Goal: Find specific page/section: Find specific page/section

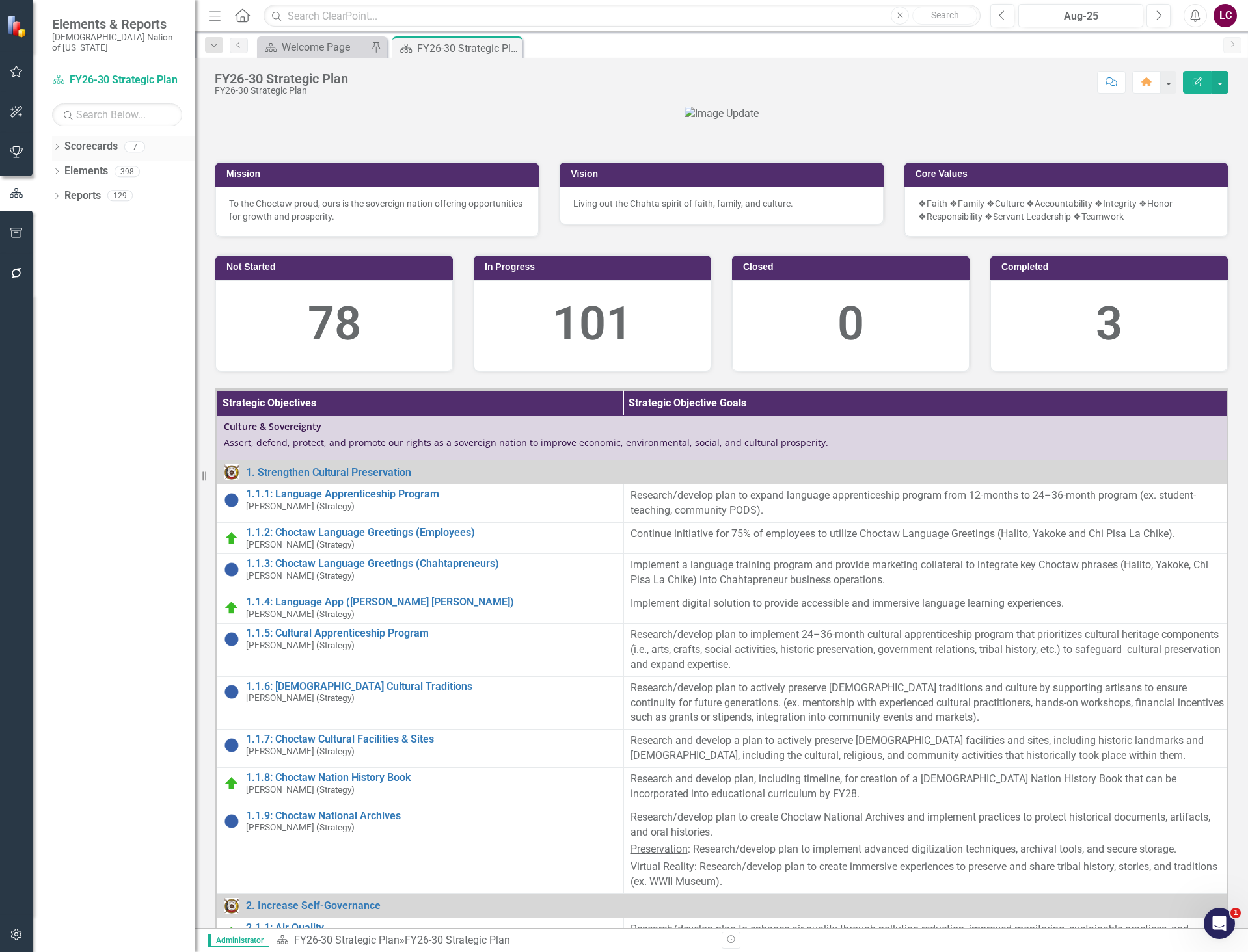
click at [54, 145] on icon "Dropdown" at bounding box center [57, 148] width 9 height 7
click at [97, 238] on link "Choctaw Nation Strategic Plan" at bounding box center [133, 245] width 123 height 15
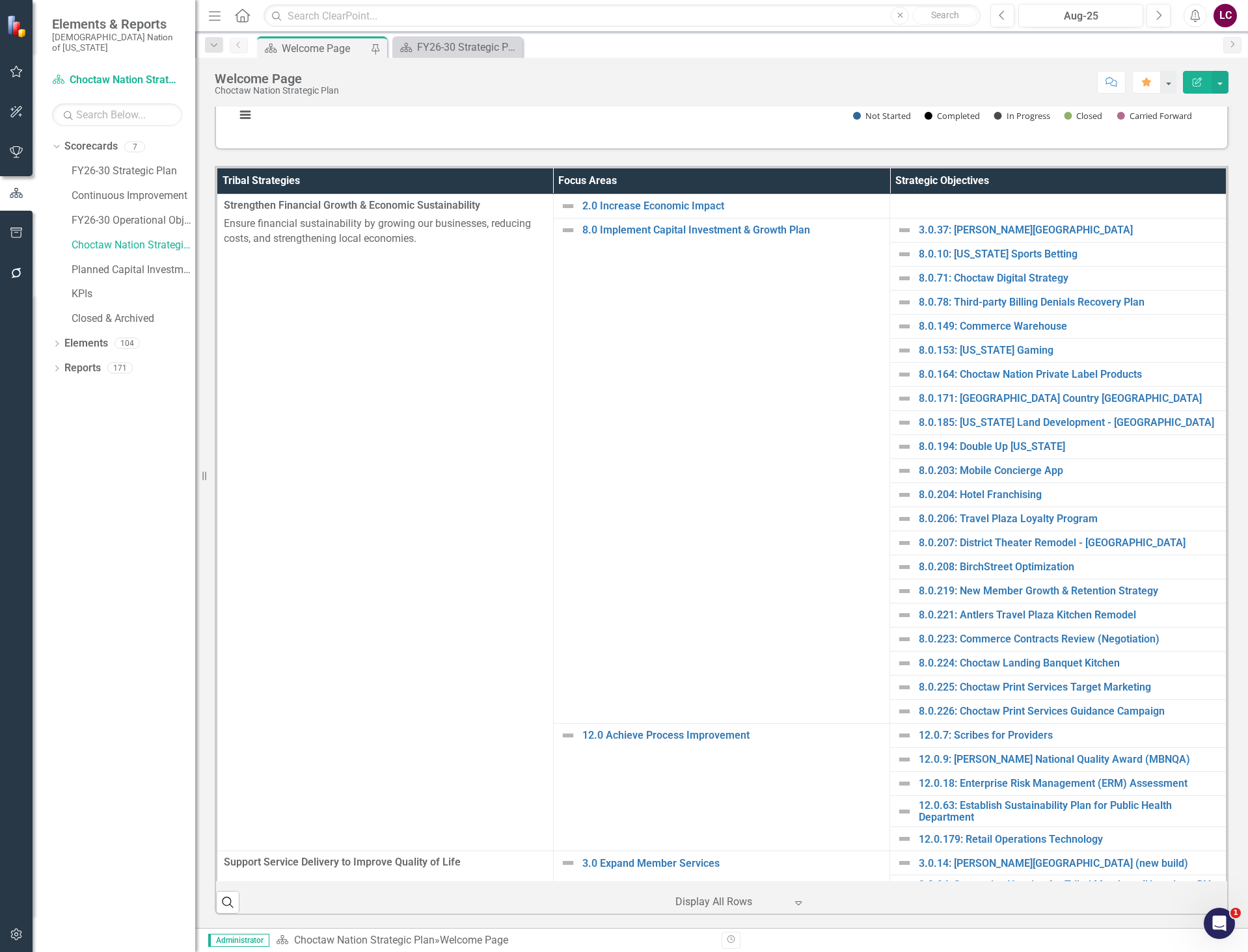
scroll to position [391, 0]
click at [96, 336] on link "Elements" at bounding box center [85, 343] width 43 height 15
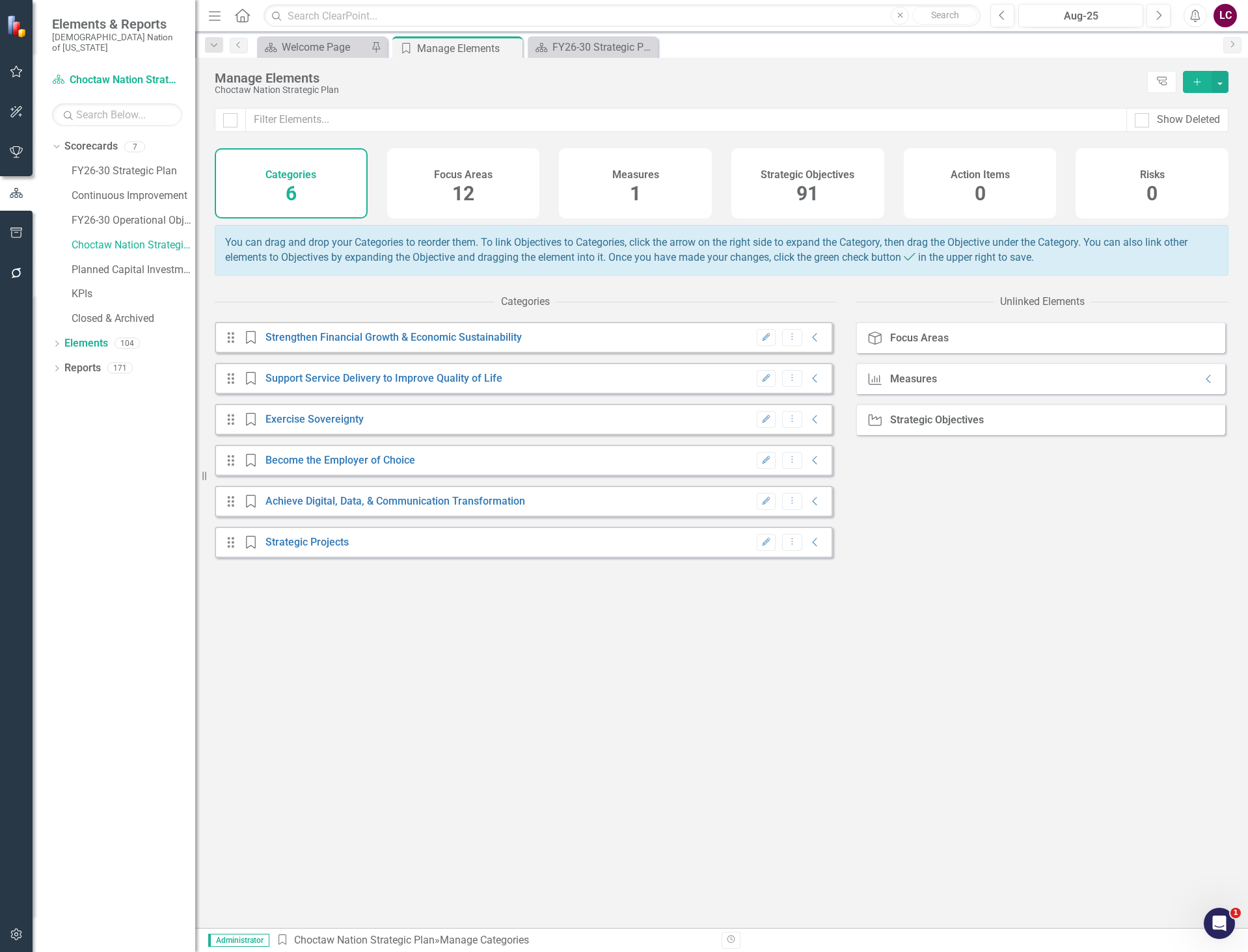
click at [792, 194] on div "Strategic Objectives 91" at bounding box center [807, 183] width 153 height 70
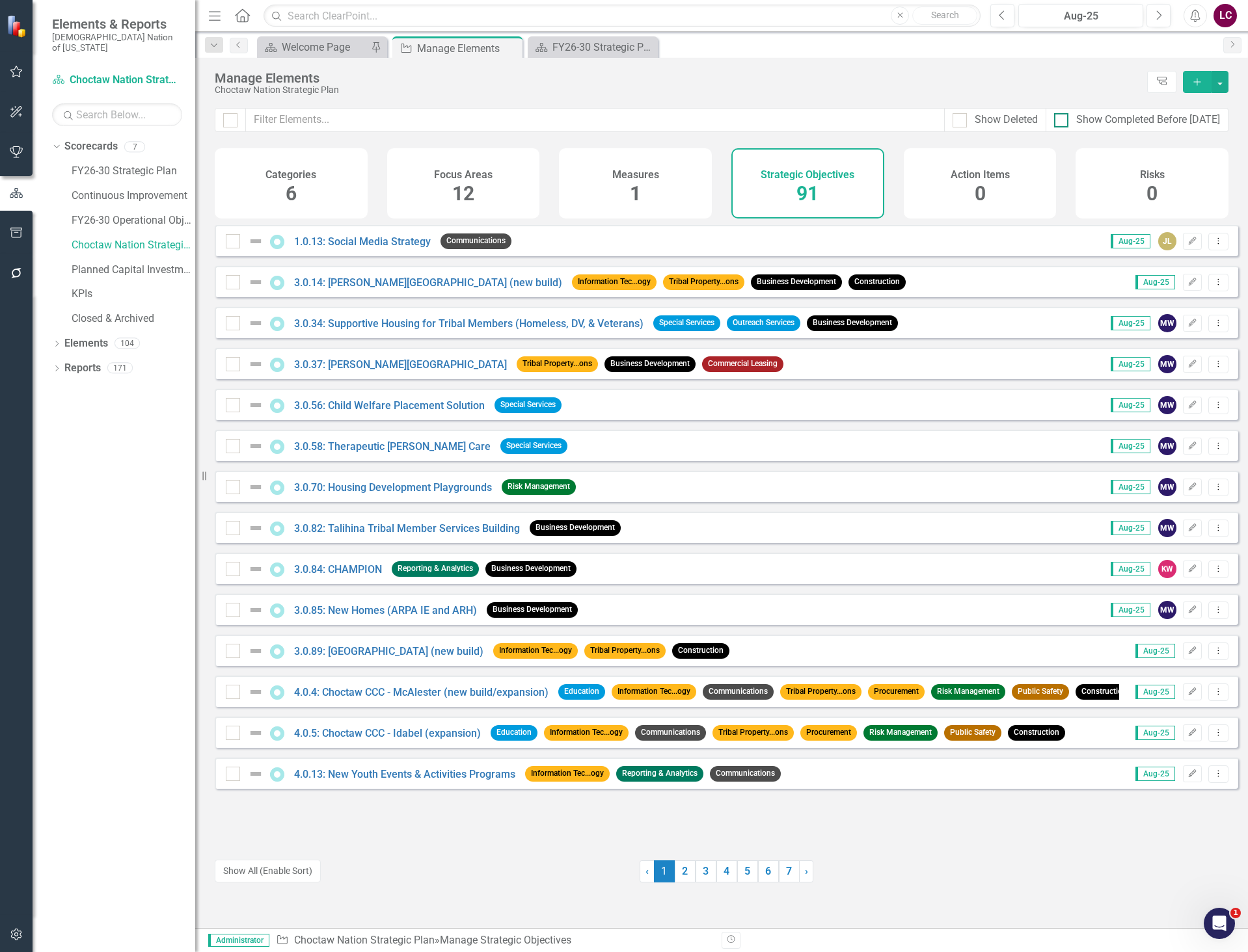
click at [1062, 122] on div at bounding box center [1061, 120] width 14 height 14
click at [1062, 122] on input "Show Completed Before [DATE]" at bounding box center [1058, 117] width 9 height 9
checkbox input "true"
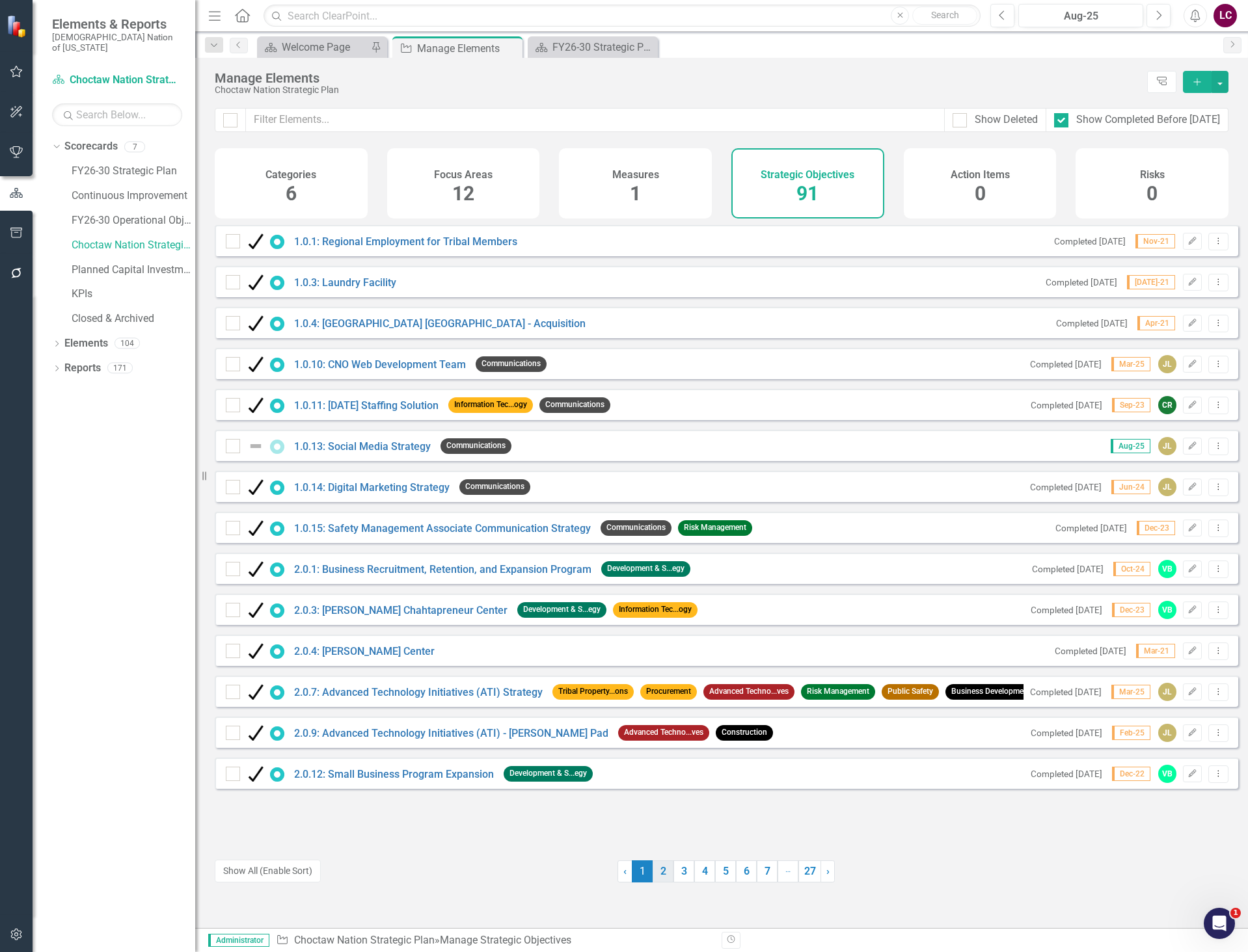
click at [662, 869] on link "2" at bounding box center [663, 871] width 21 height 22
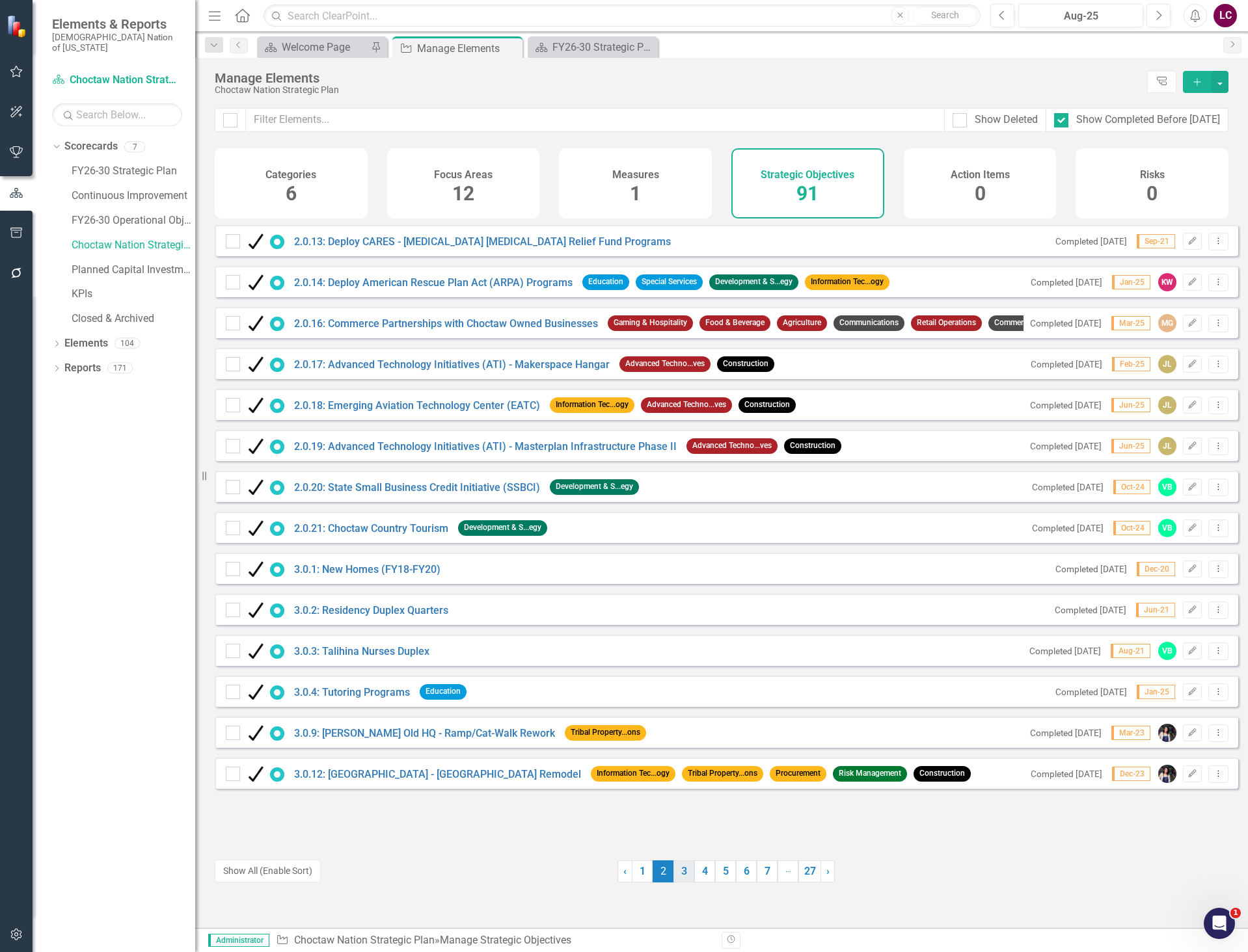
click at [684, 873] on link "3" at bounding box center [683, 871] width 21 height 22
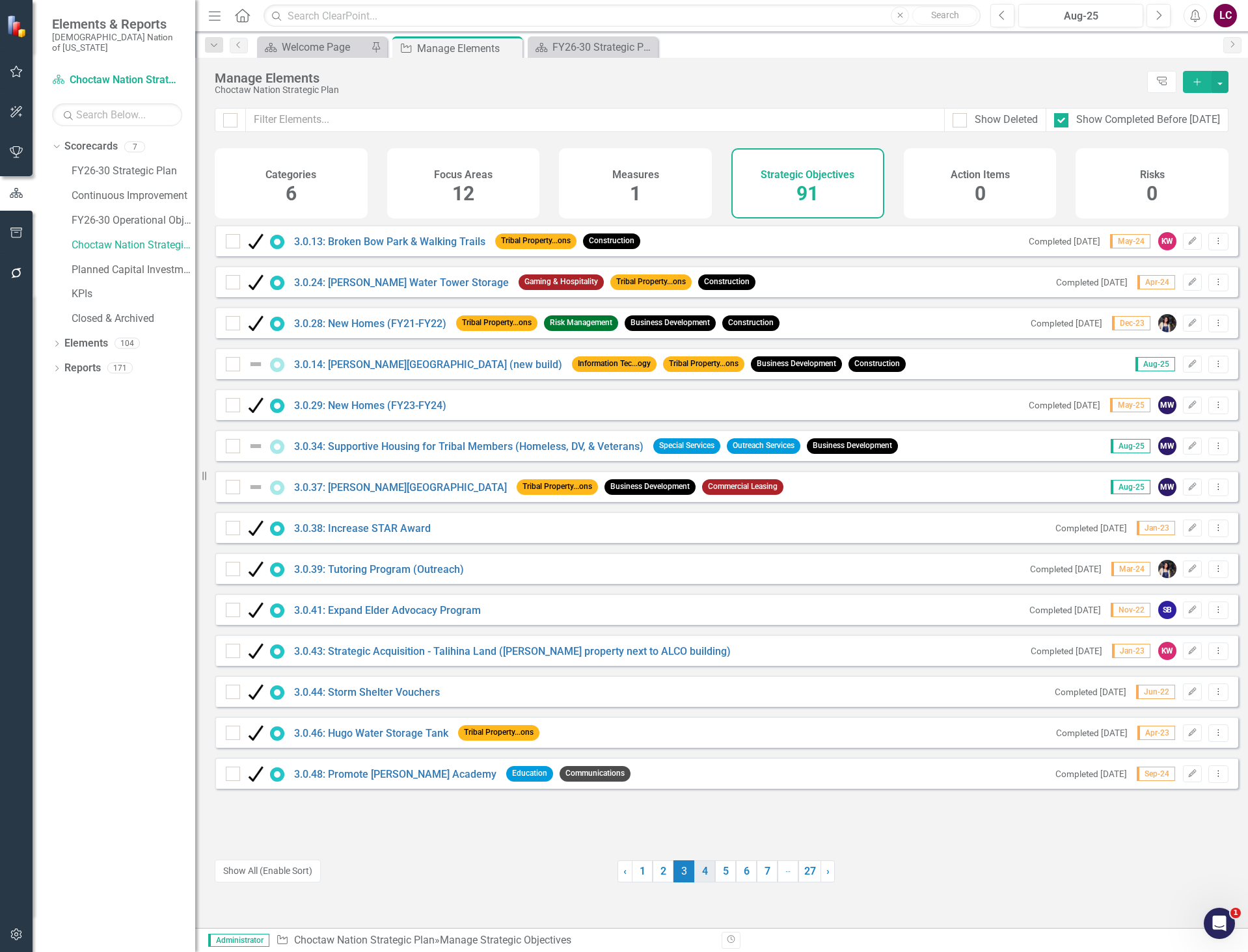
click at [698, 868] on link "4" at bounding box center [705, 871] width 21 height 22
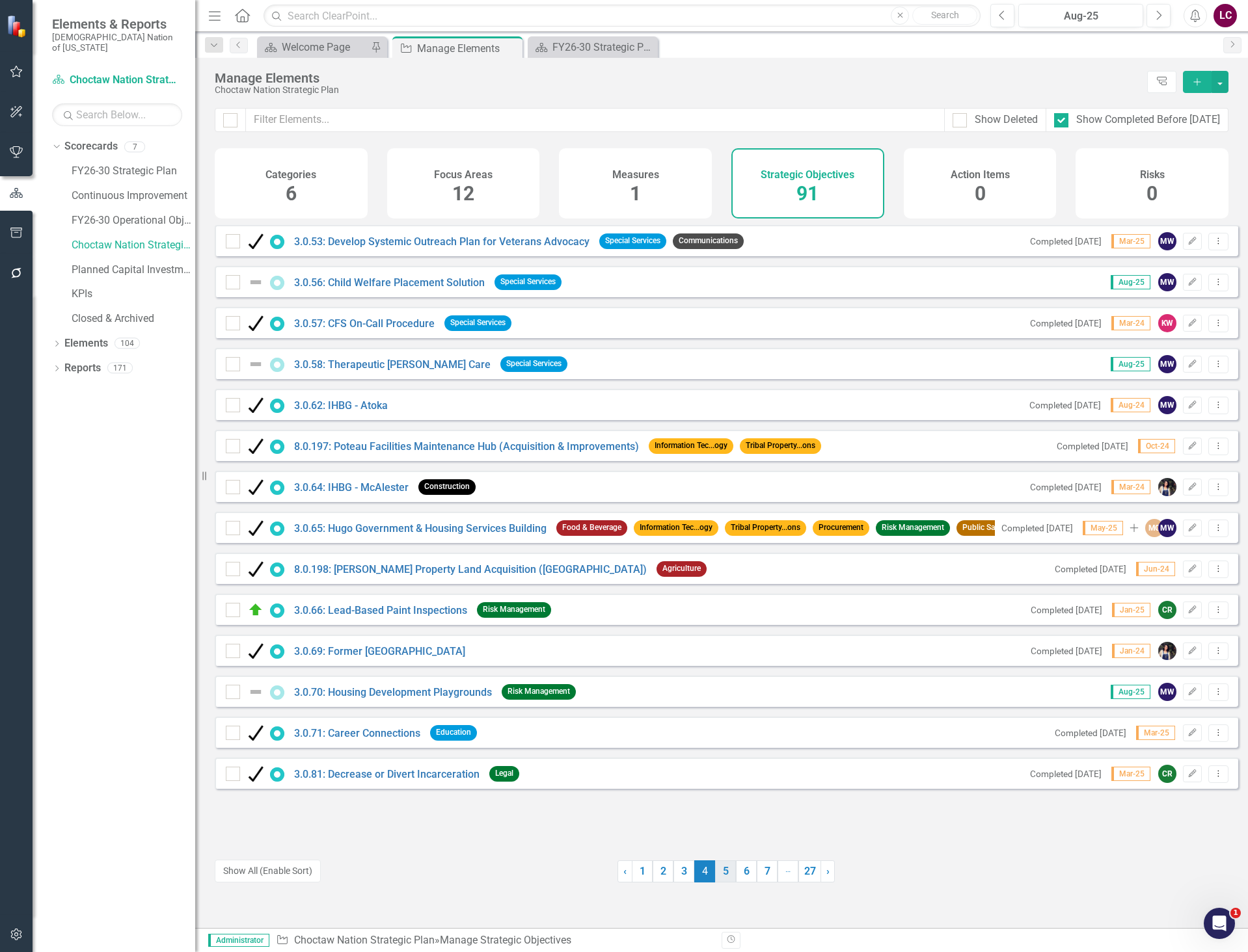
click at [720, 873] on link "5" at bounding box center [725, 871] width 21 height 22
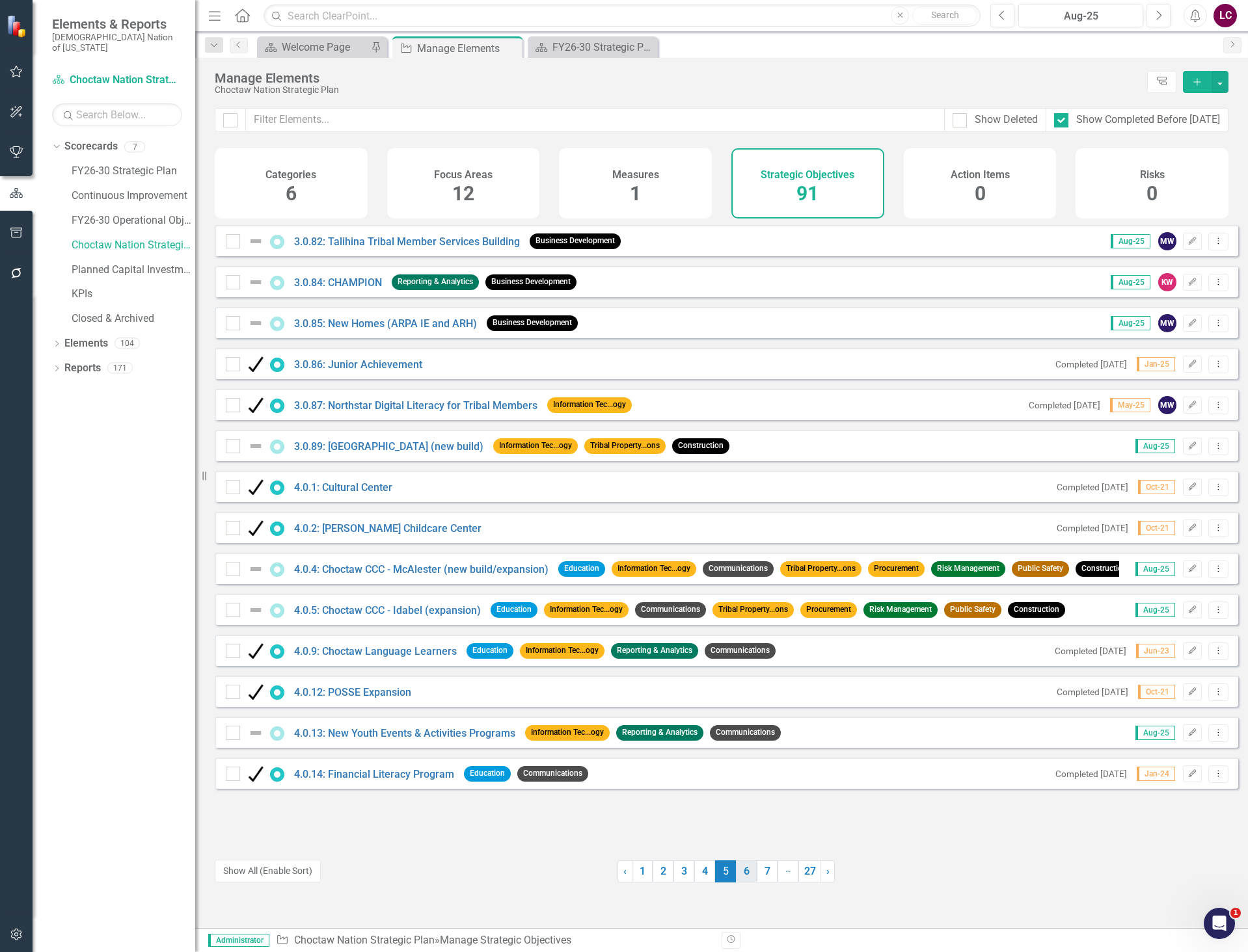
click at [740, 874] on link "6" at bounding box center [746, 871] width 21 height 22
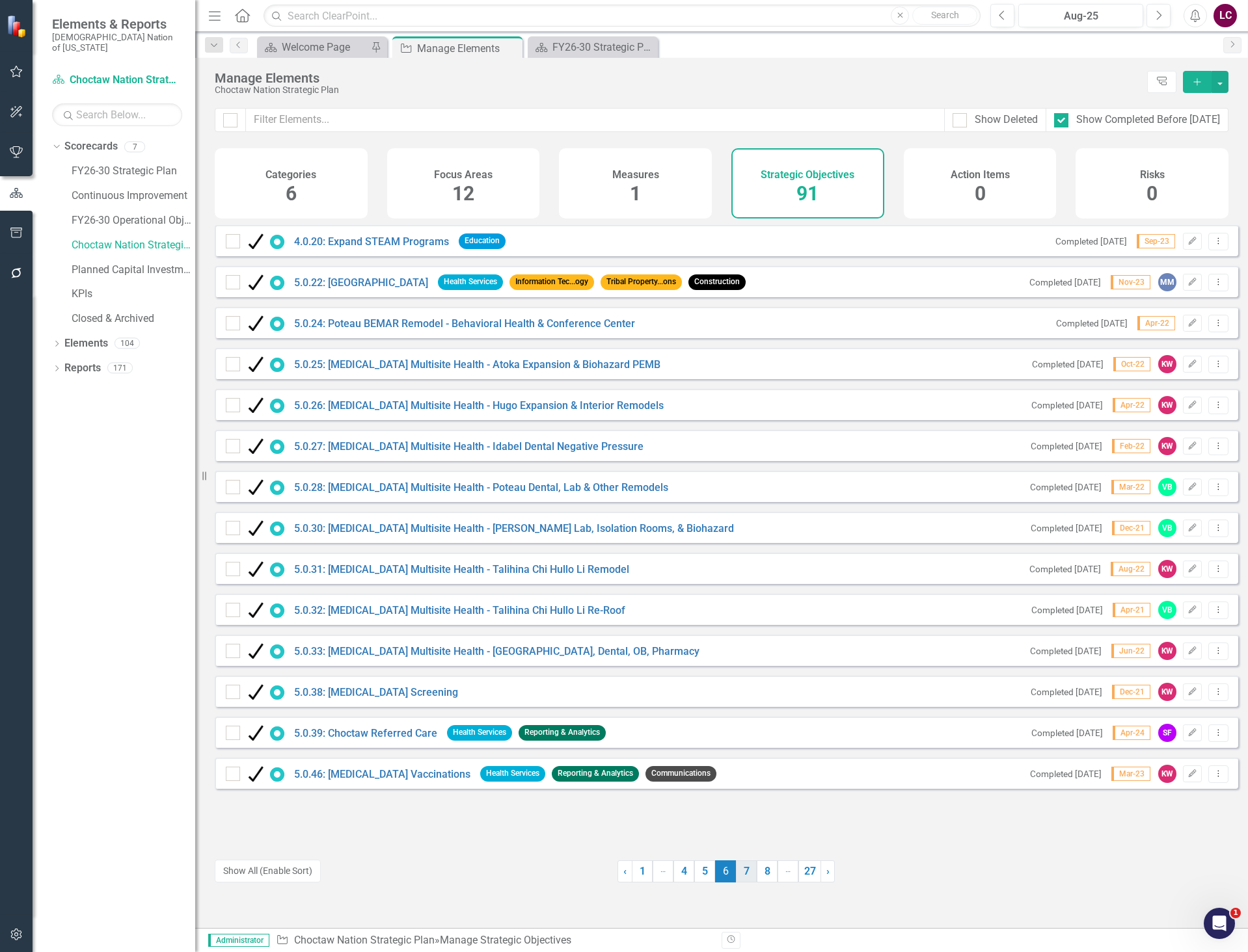
click at [738, 867] on link "7" at bounding box center [746, 871] width 21 height 22
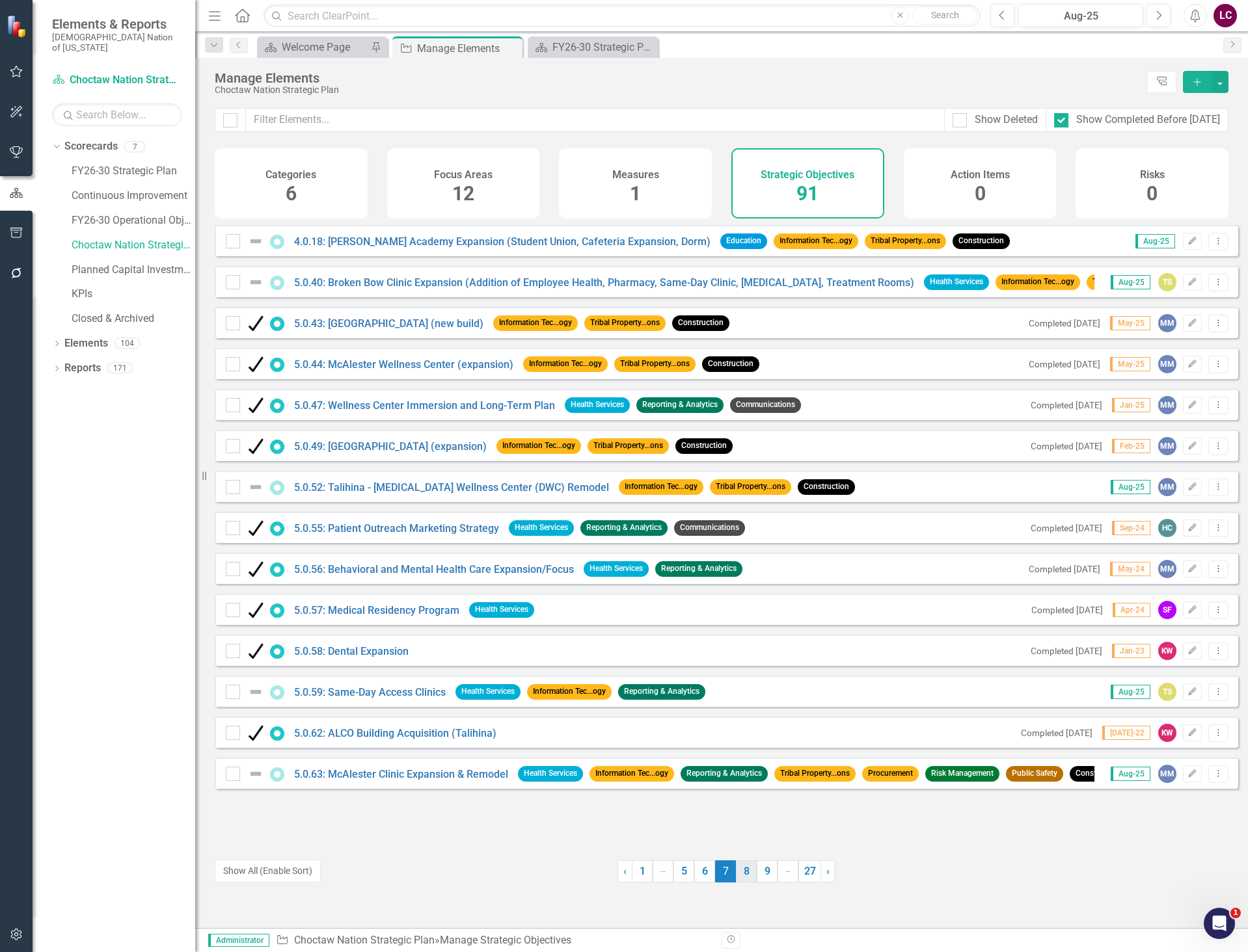
click at [744, 868] on link "8" at bounding box center [746, 871] width 21 height 22
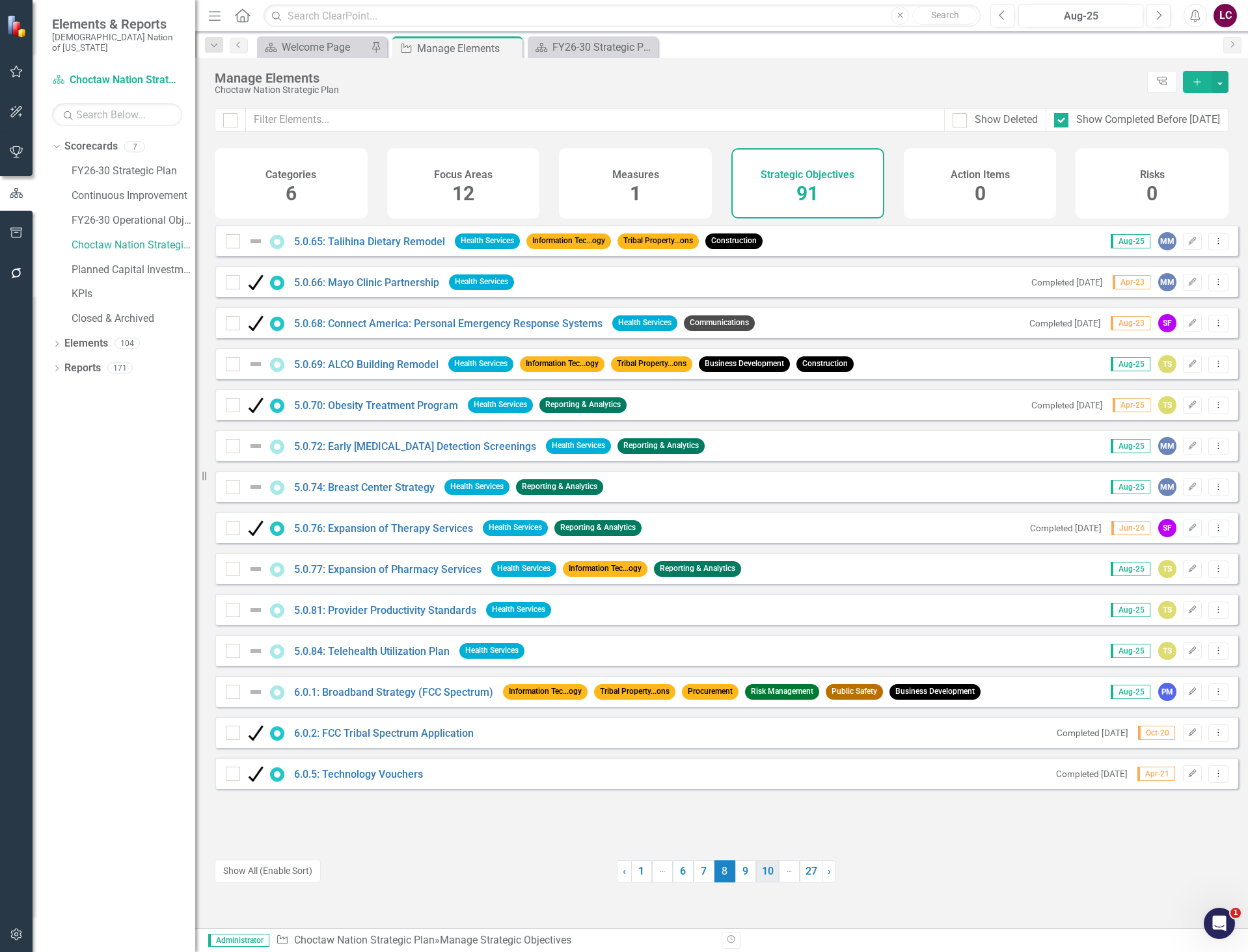
click at [739, 876] on link "9" at bounding box center [746, 871] width 21 height 22
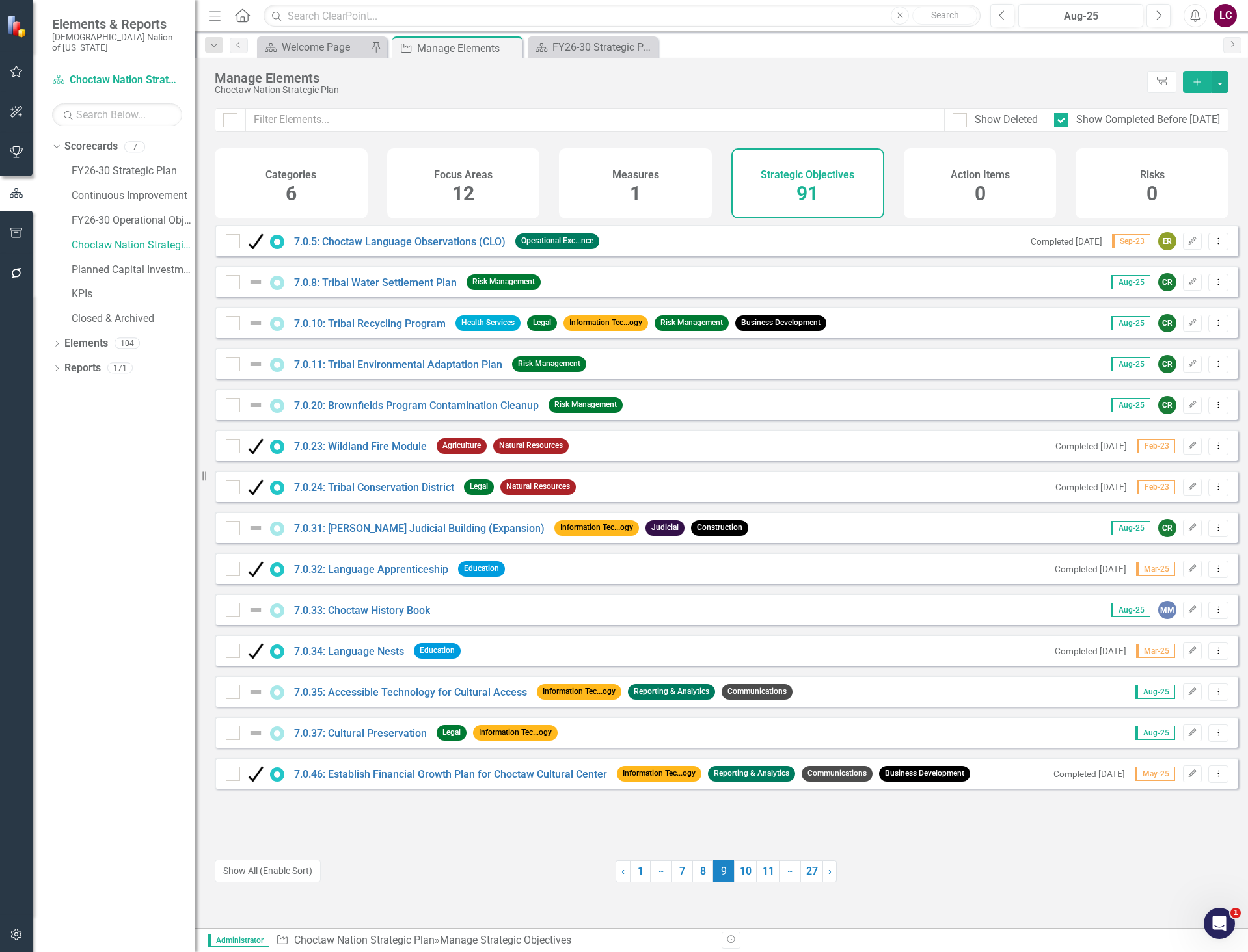
click at [480, 858] on div "7.0.5: Choctaw Language Observations (CLO) Operational Exc...nce Completed [DAT…" at bounding box center [726, 561] width 1023 height 671
click at [744, 871] on link "10" at bounding box center [745, 871] width 23 height 22
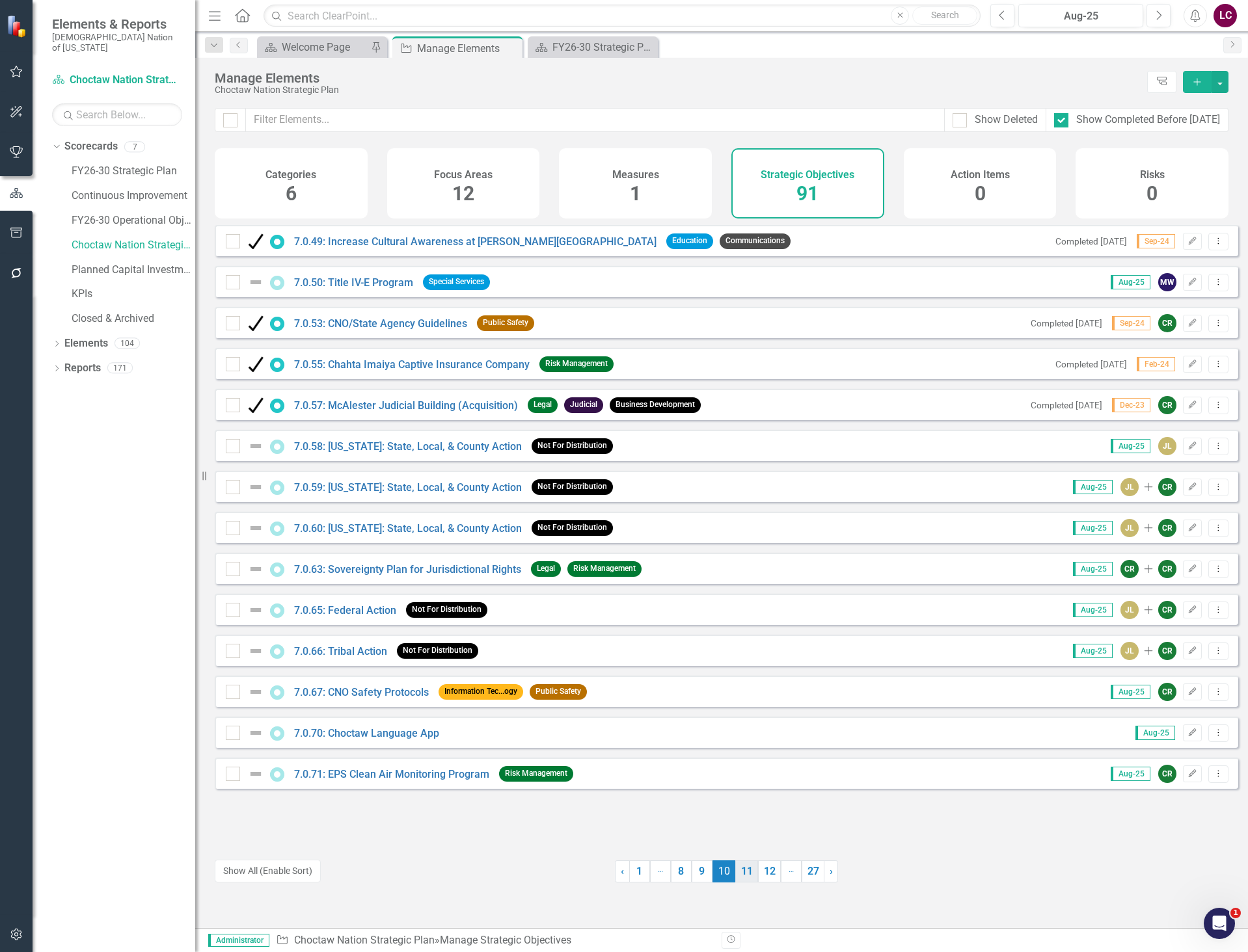
click at [743, 871] on link "11" at bounding box center [747, 871] width 23 height 22
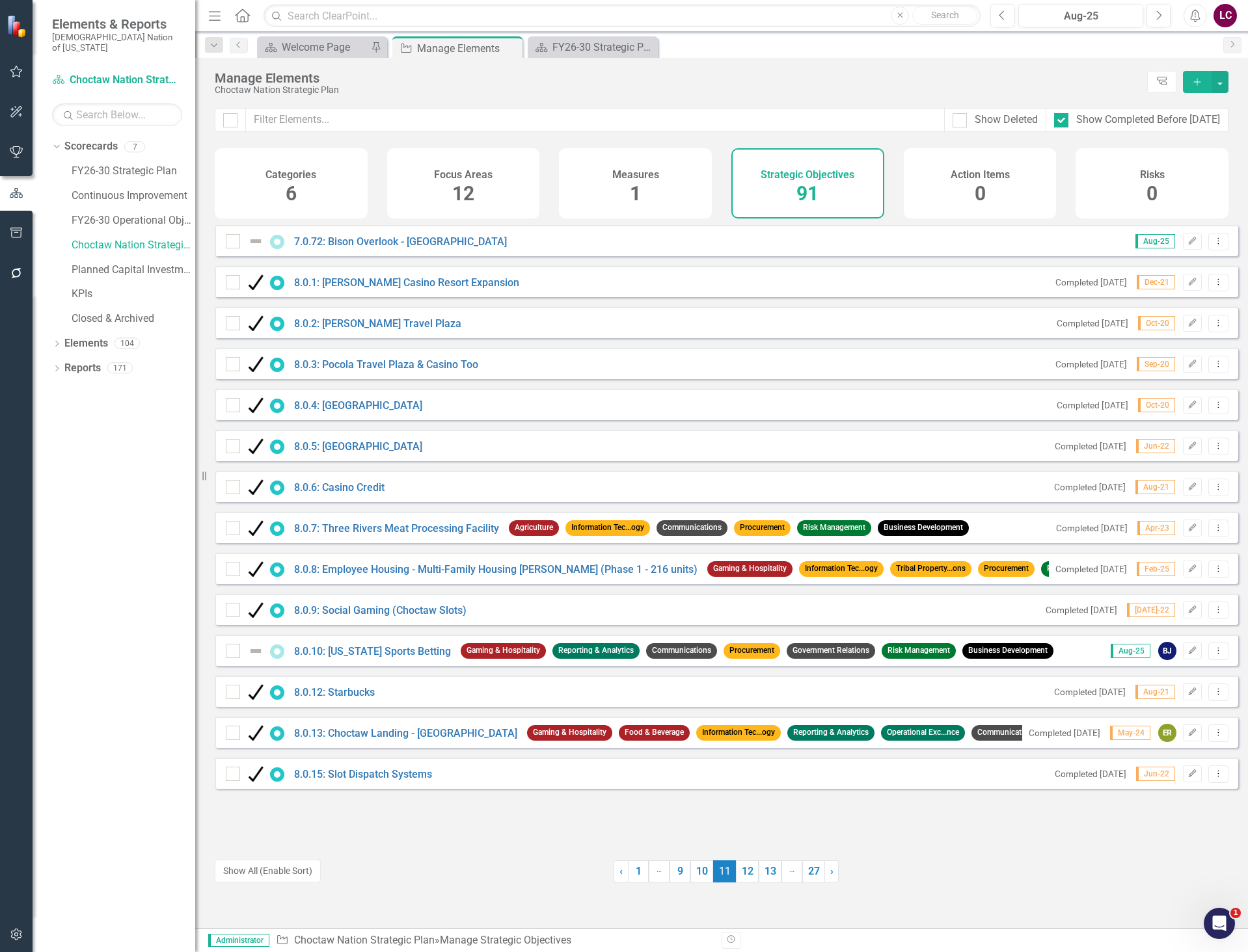
click at [562, 874] on div at bounding box center [414, 871] width 399 height 22
